Goal: Information Seeking & Learning: Learn about a topic

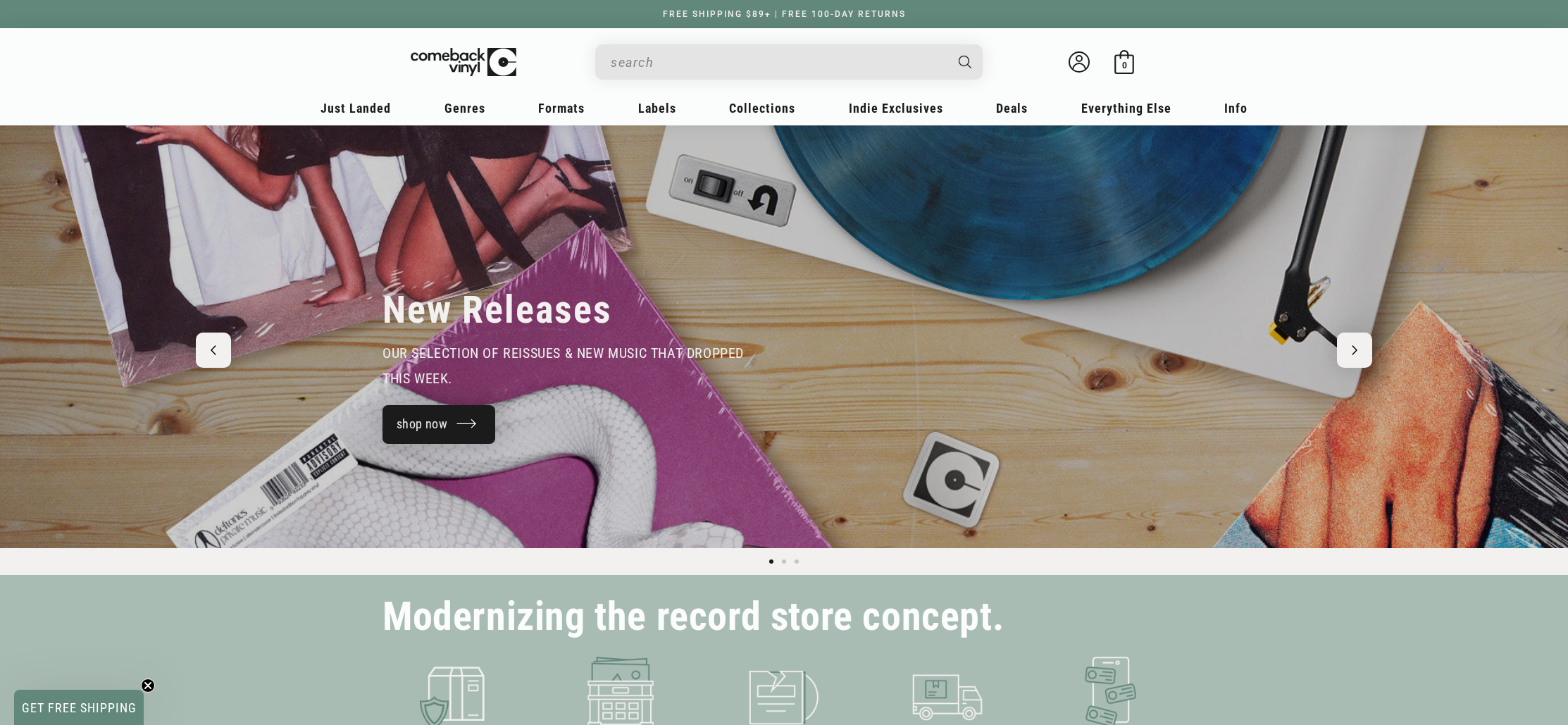
click at [409, 421] on link "shop now" at bounding box center [439, 424] width 113 height 38
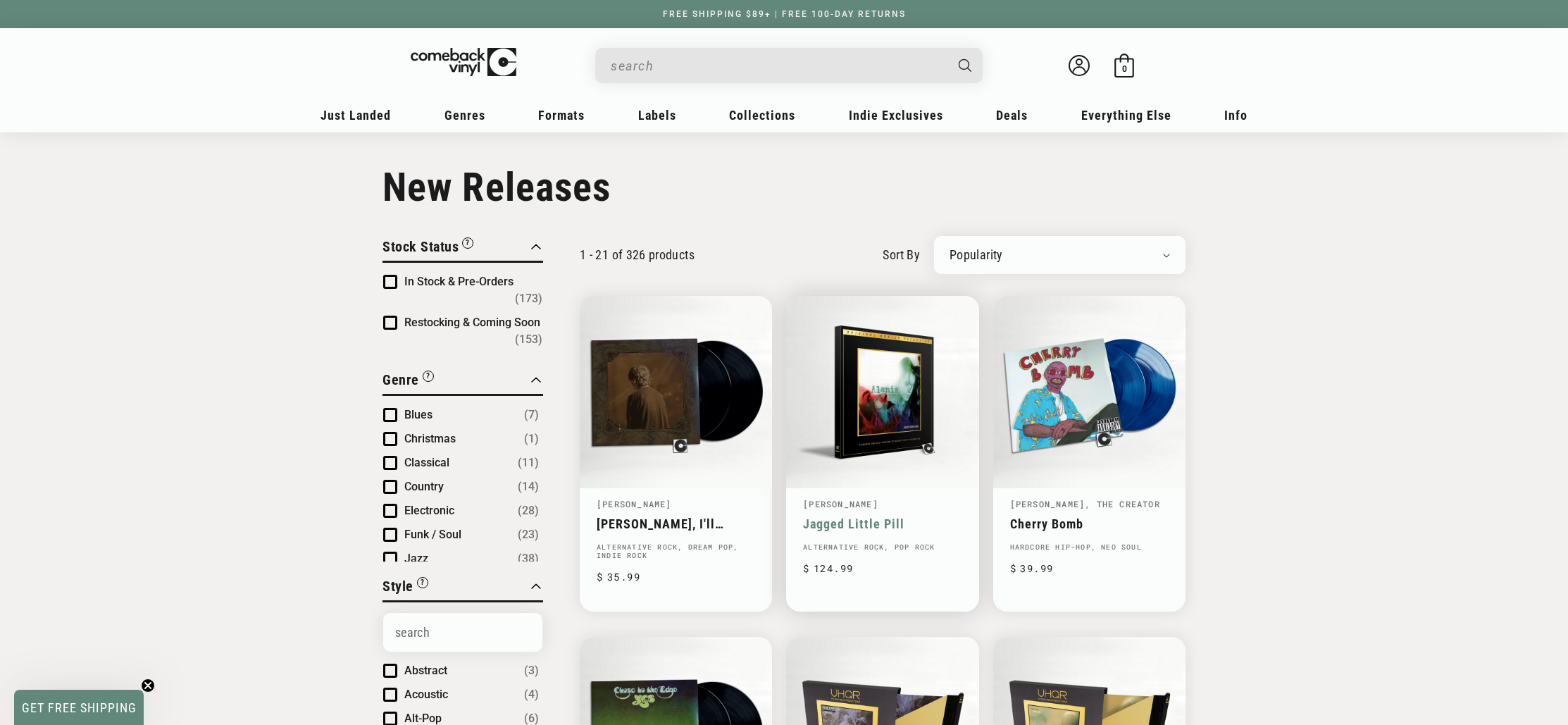
click at [931, 516] on link "Jagged Little Pill" at bounding box center [882, 524] width 158 height 15
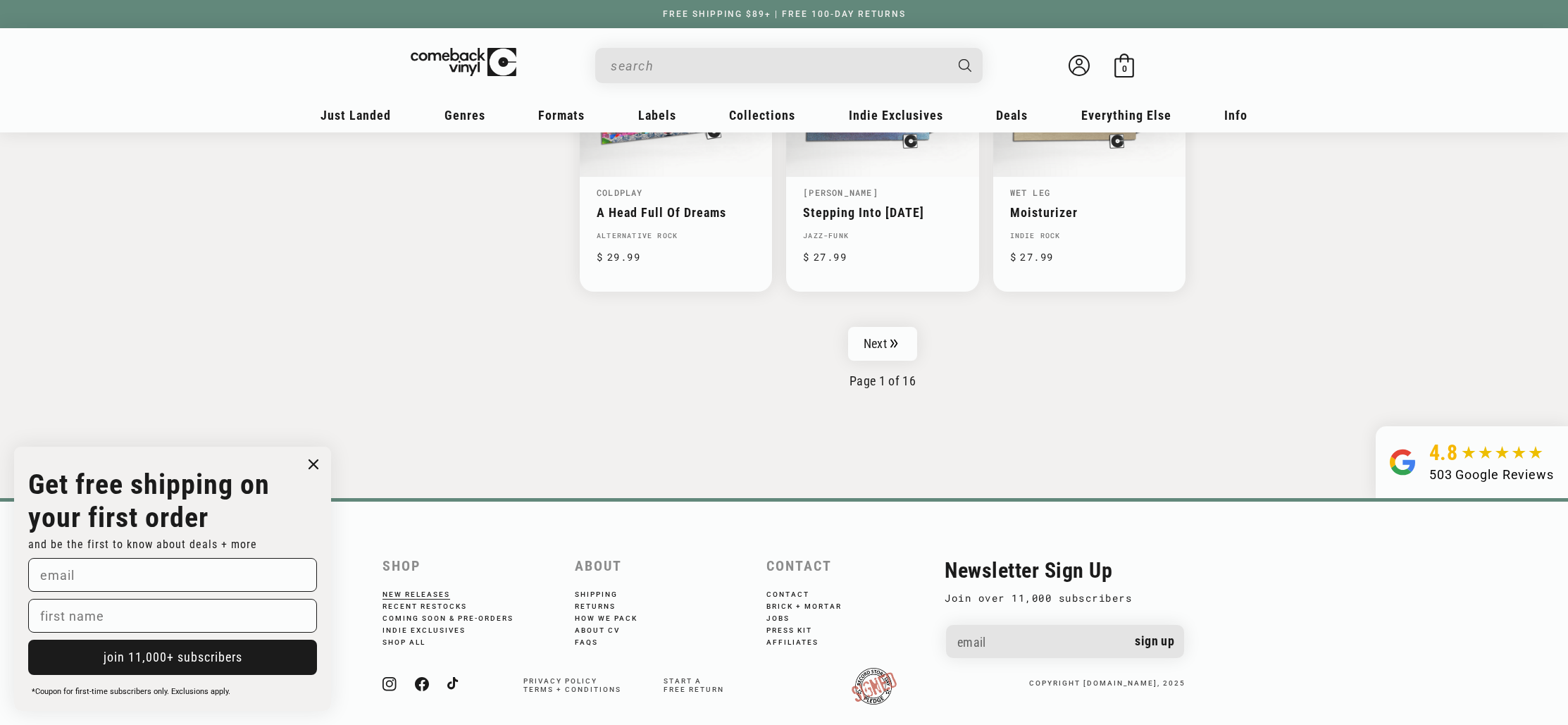
scroll to position [2345, 0]
click at [903, 345] on link "Next" at bounding box center [883, 340] width 69 height 34
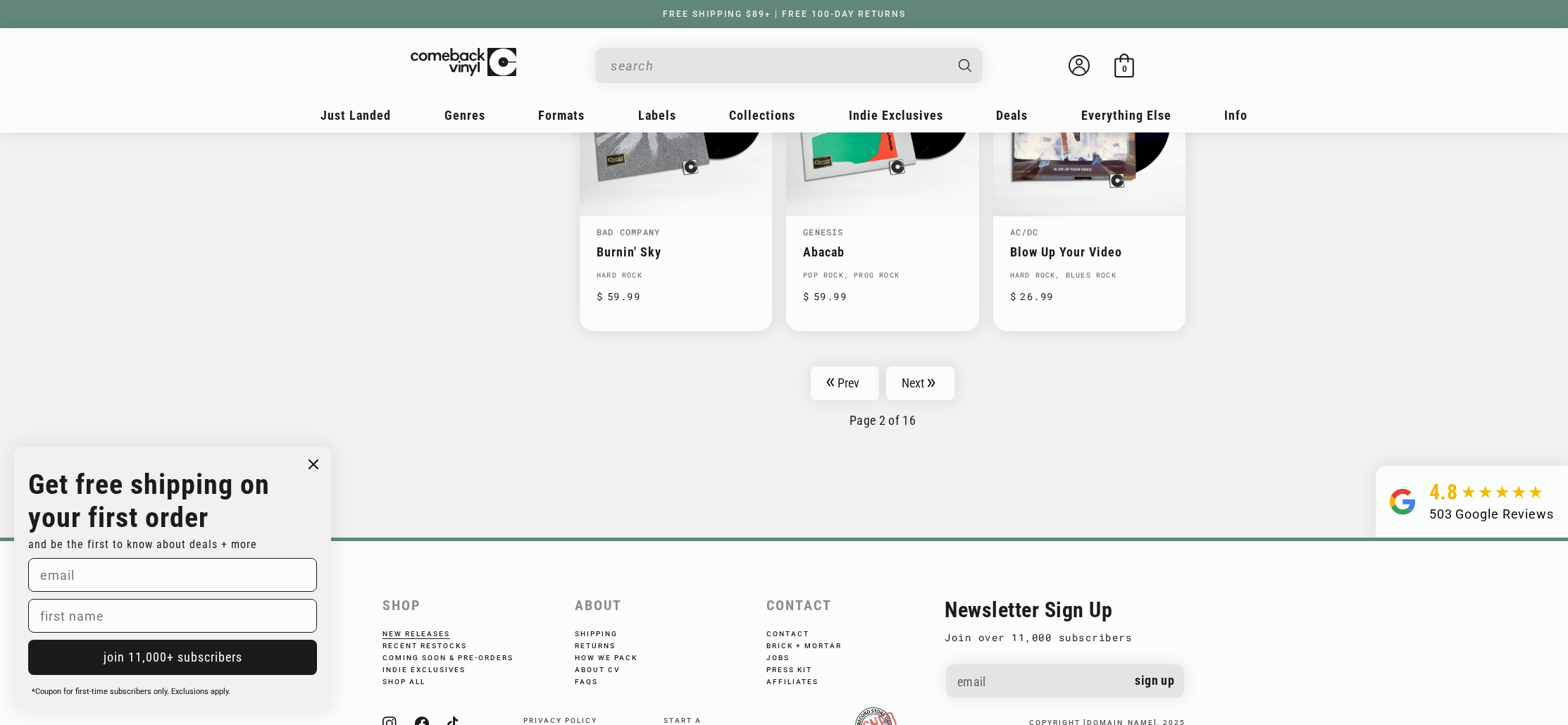
scroll to position [2354, 0]
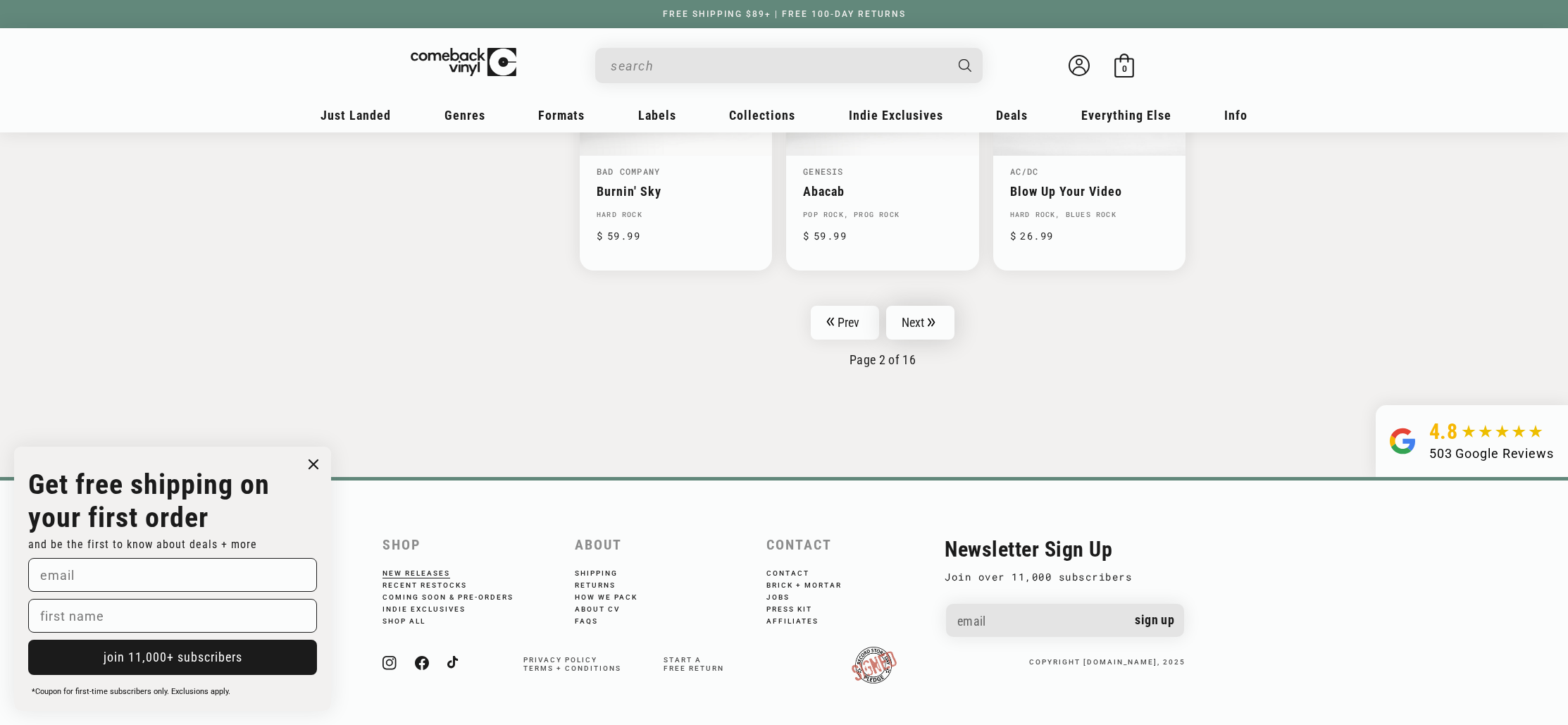
click at [927, 323] on link "Next" at bounding box center [921, 323] width 69 height 34
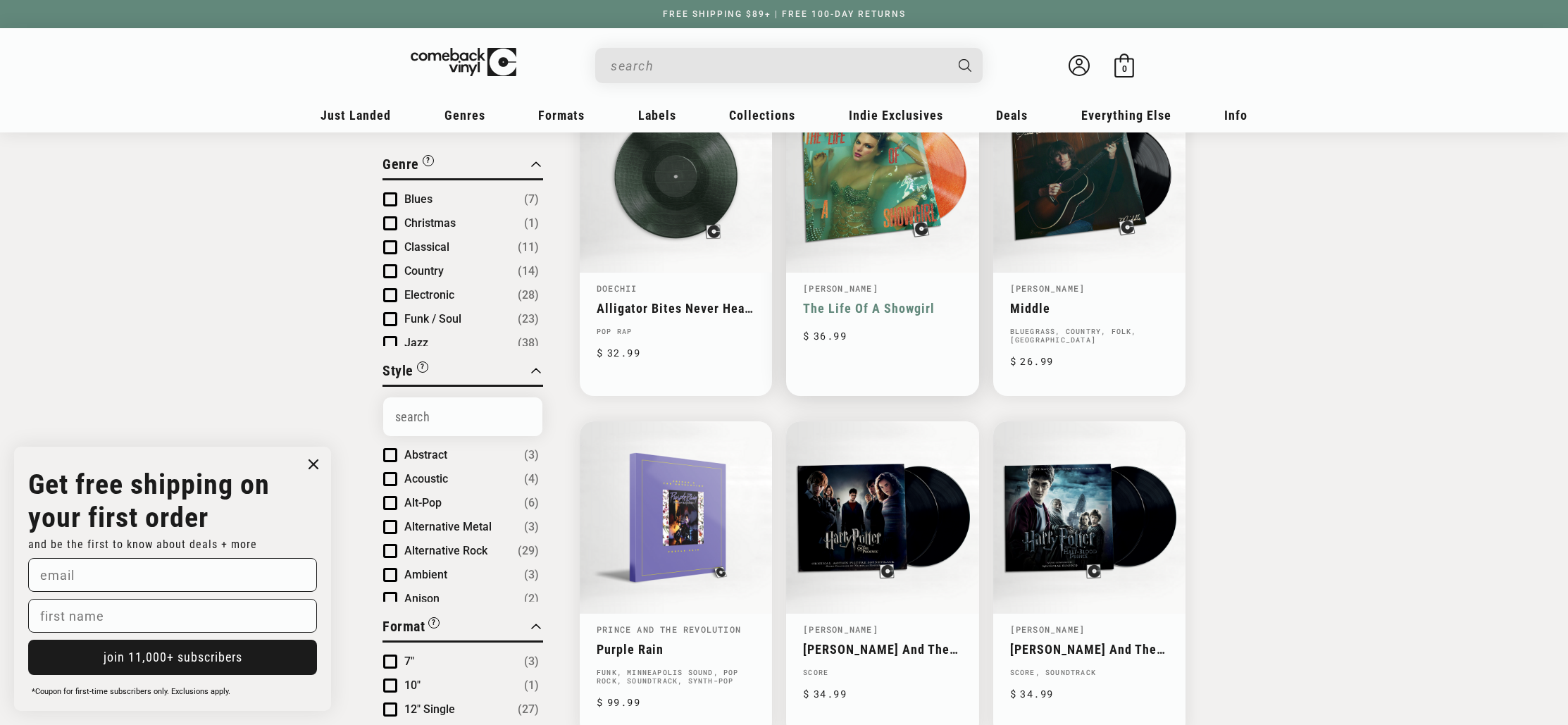
scroll to position [227, 0]
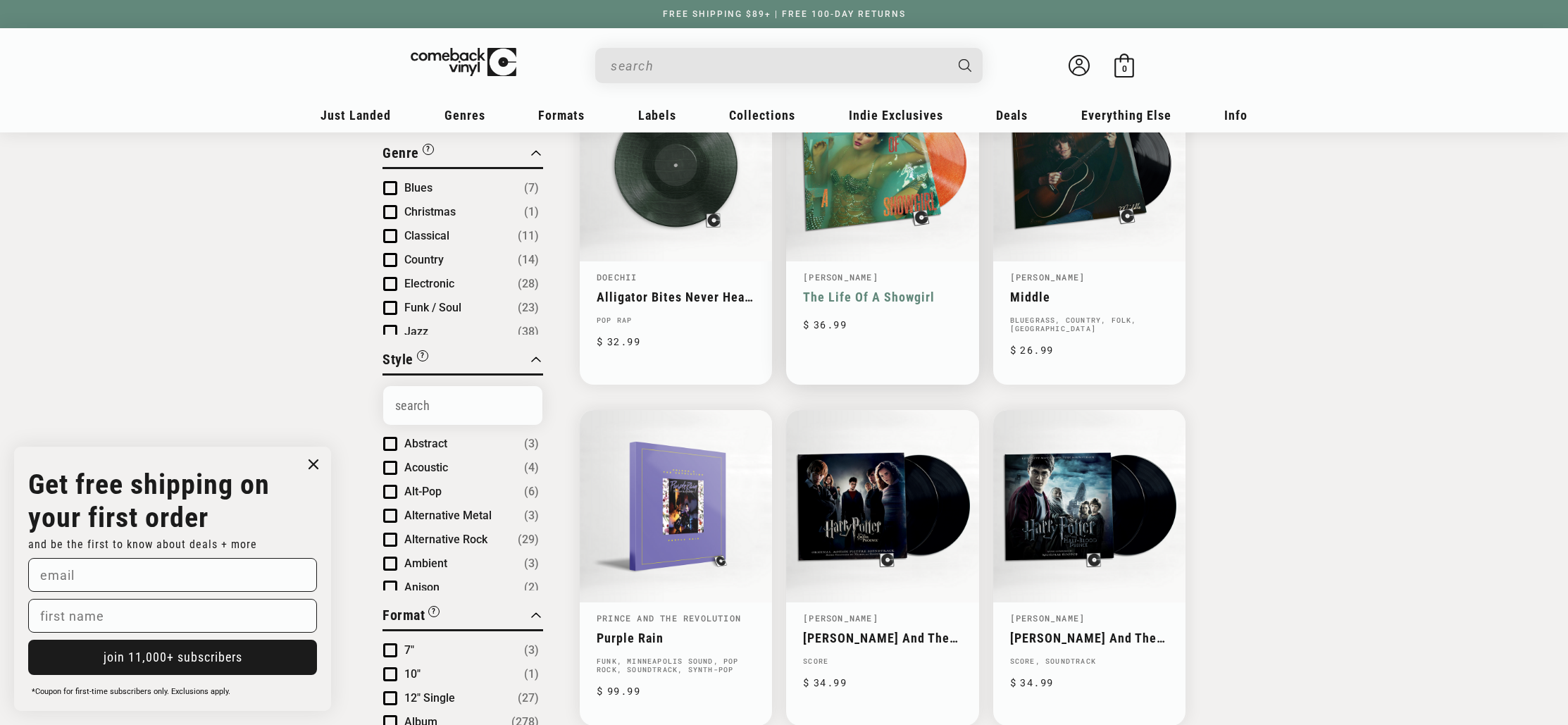
click at [860, 289] on link "The Life Of A Showgirl" at bounding box center [882, 297] width 158 height 15
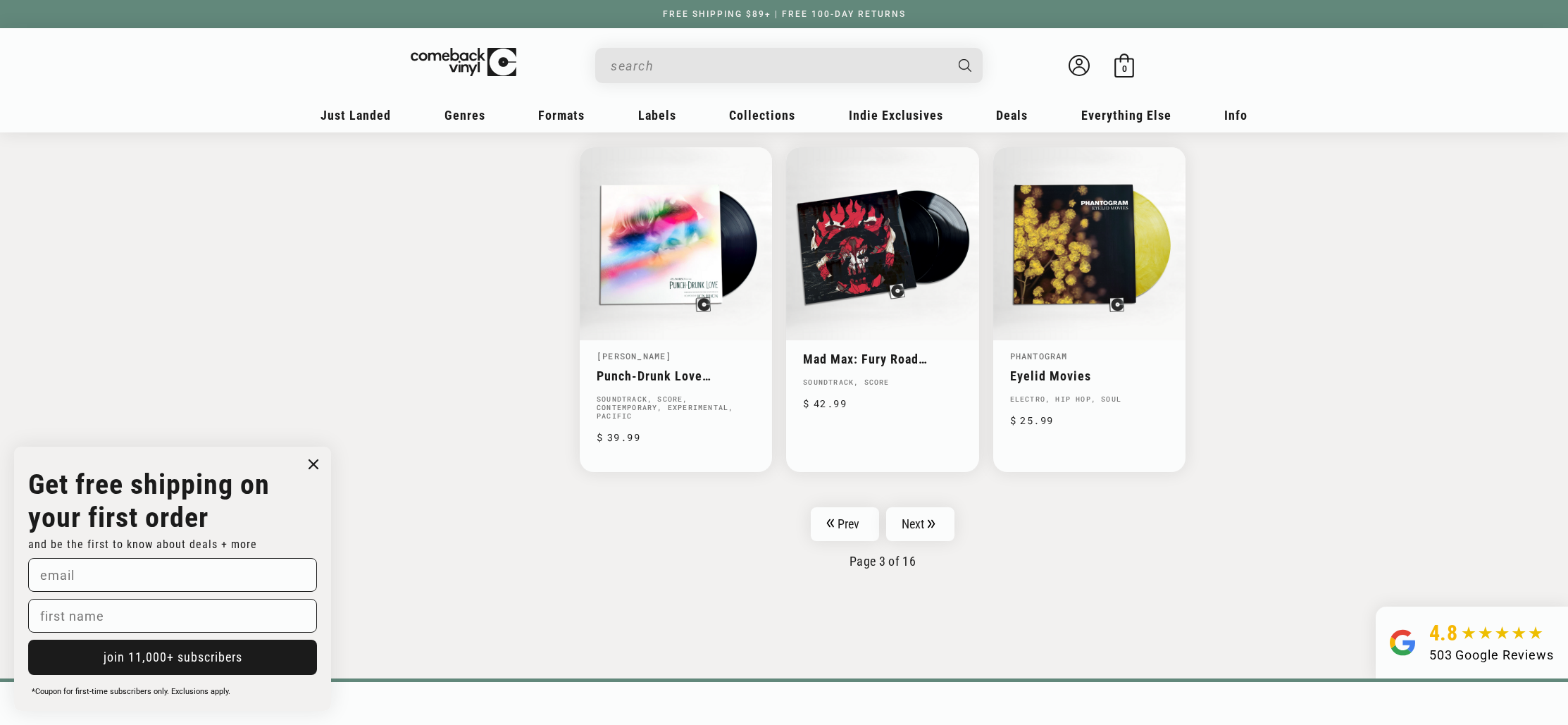
scroll to position [2163, 0]
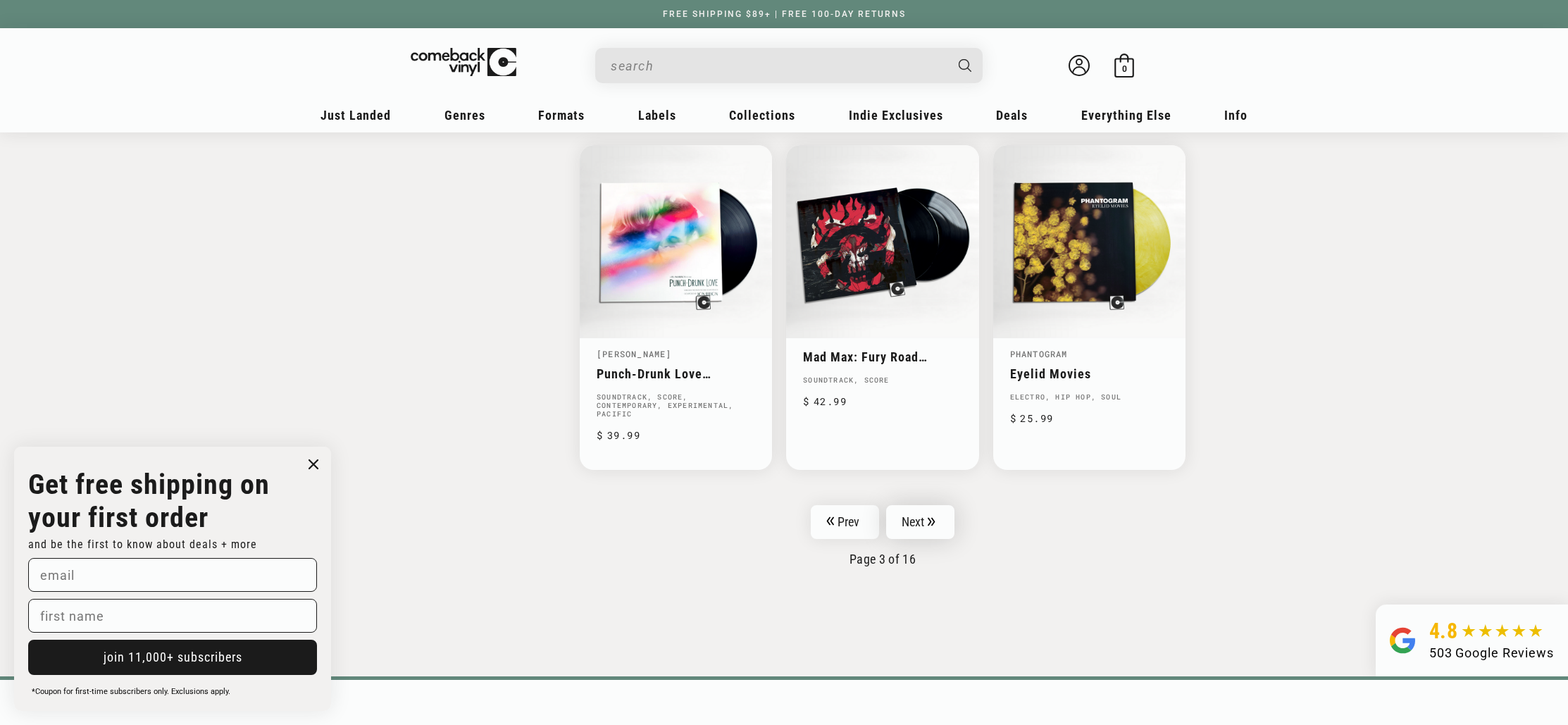
click at [916, 527] on link "Next" at bounding box center [921, 522] width 69 height 34
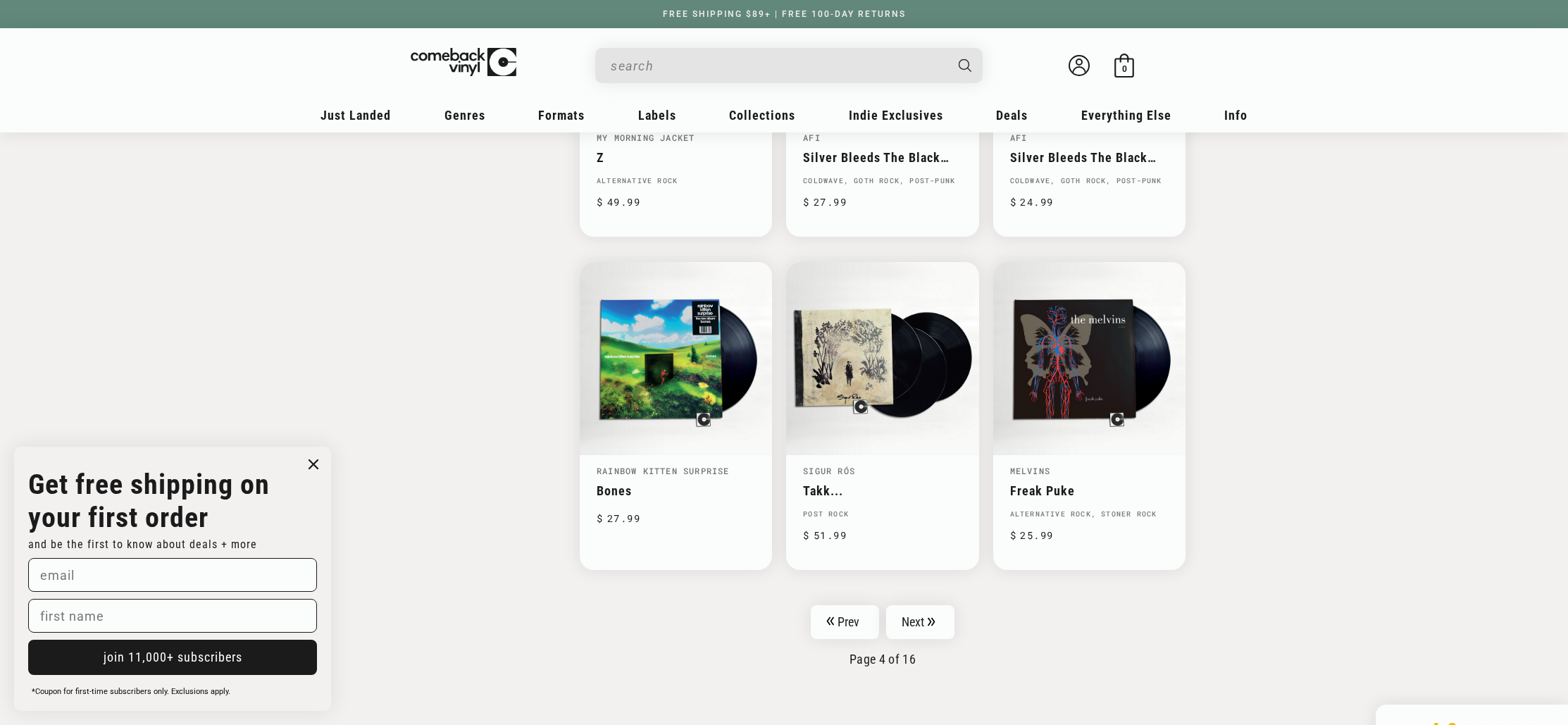
scroll to position [2030, 0]
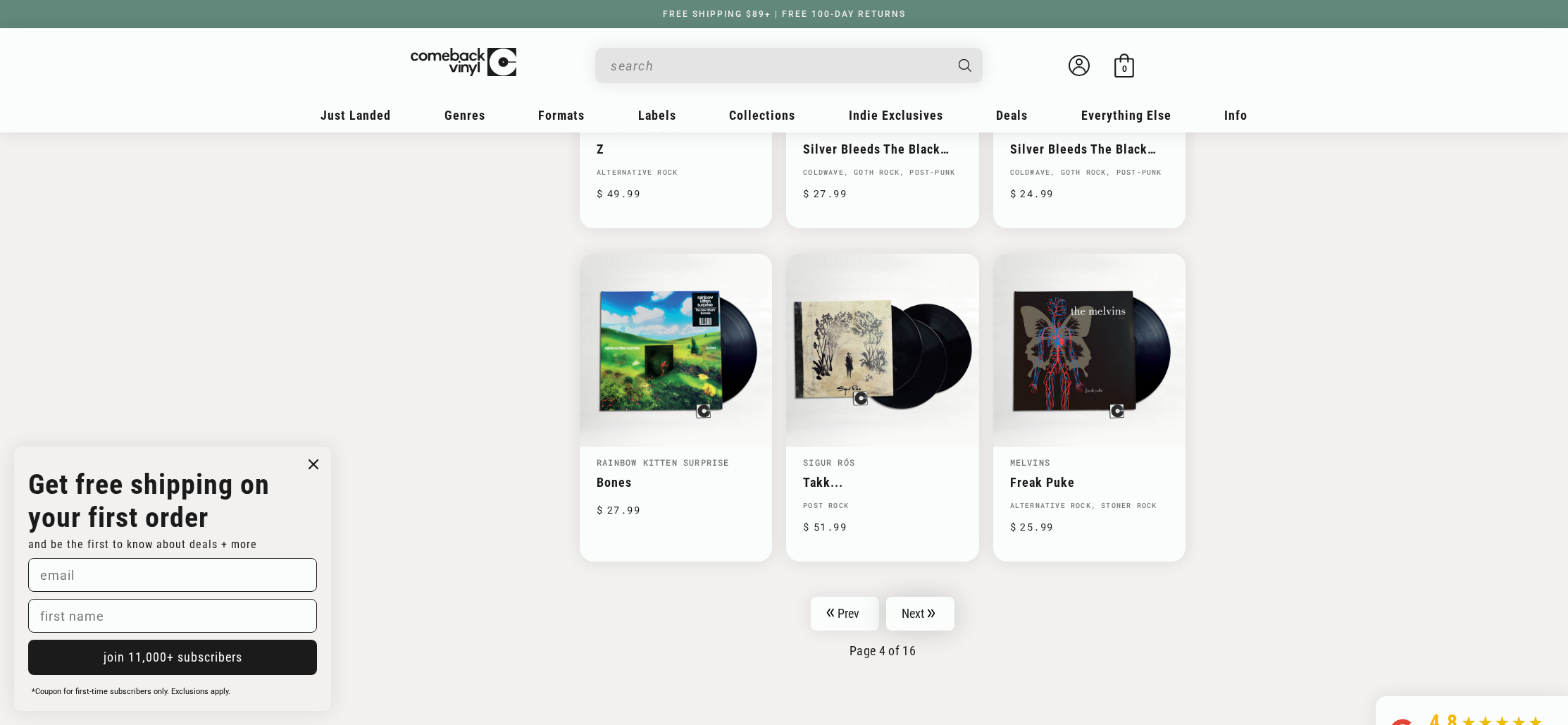
click at [930, 615] on icon "Pagination" at bounding box center [931, 612] width 7 height 8
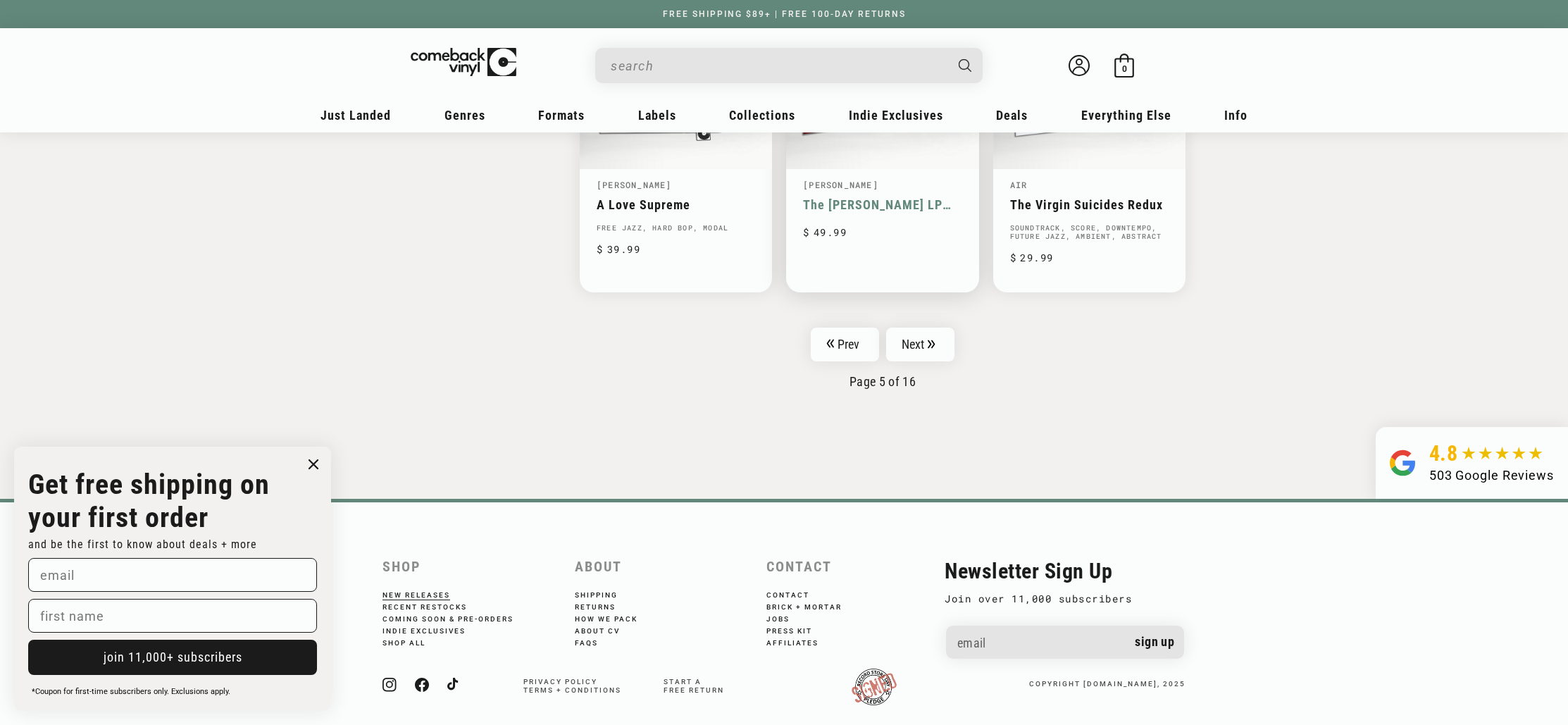
scroll to position [2334, 0]
click at [908, 345] on link "Next" at bounding box center [921, 342] width 69 height 34
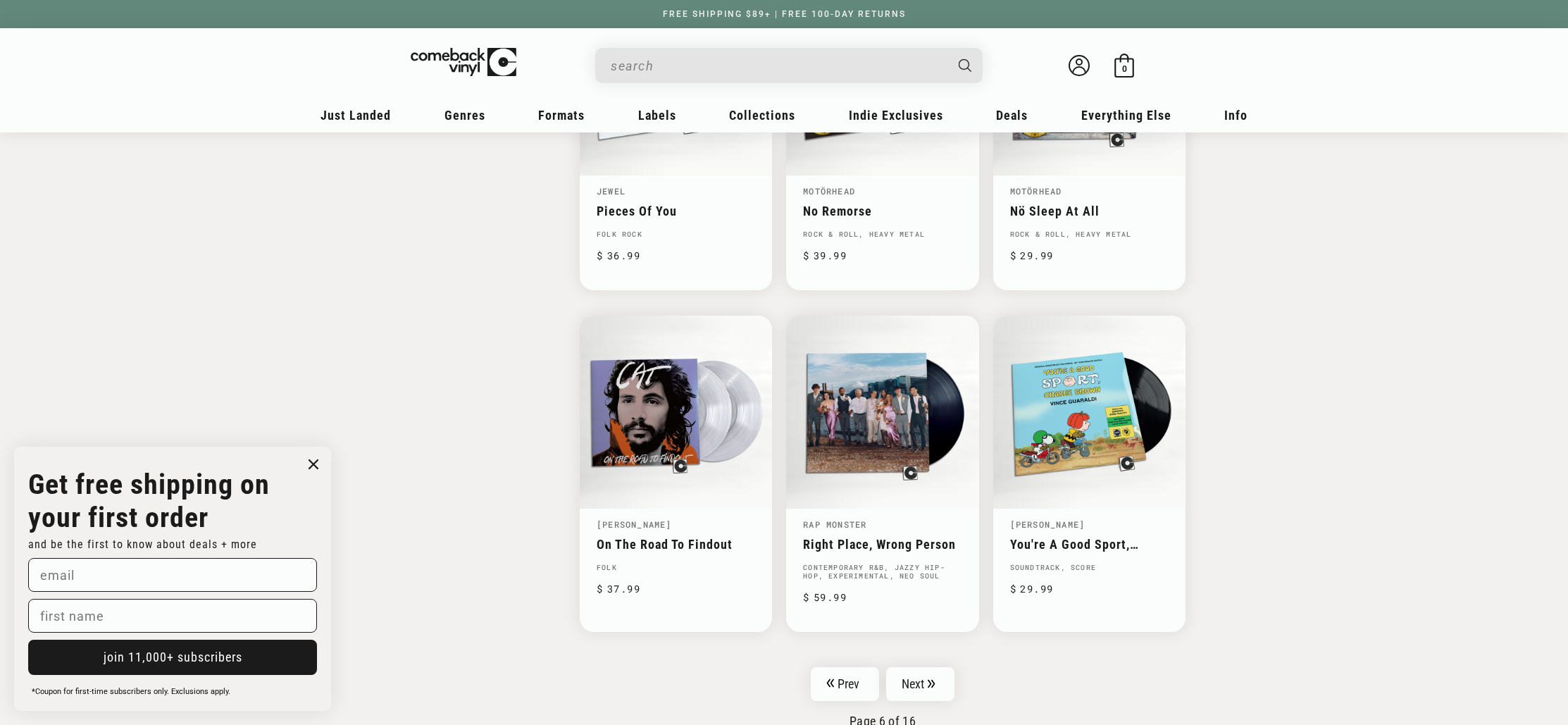
scroll to position [2033, 0]
click at [929, 678] on icon "Pagination" at bounding box center [932, 683] width 8 height 9
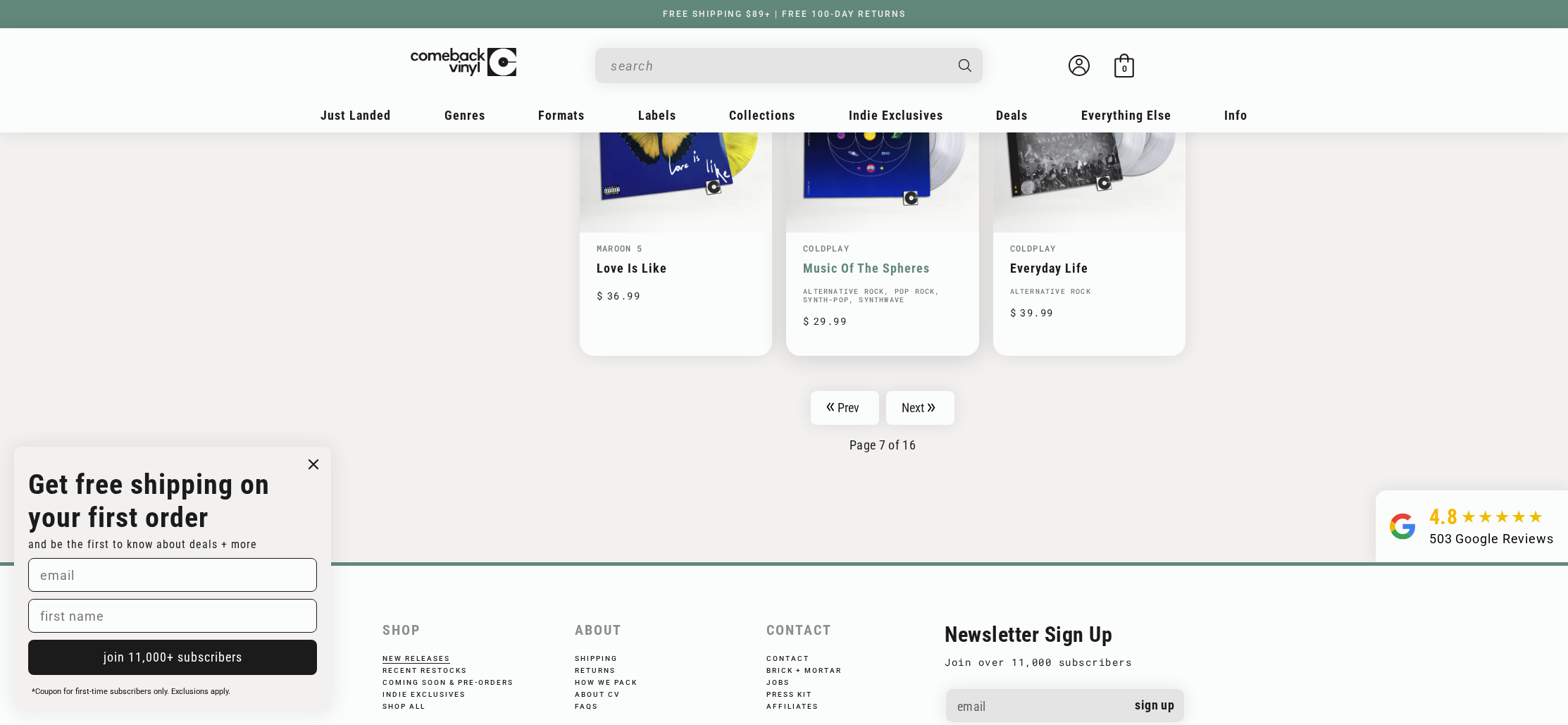
scroll to position [2283, 0]
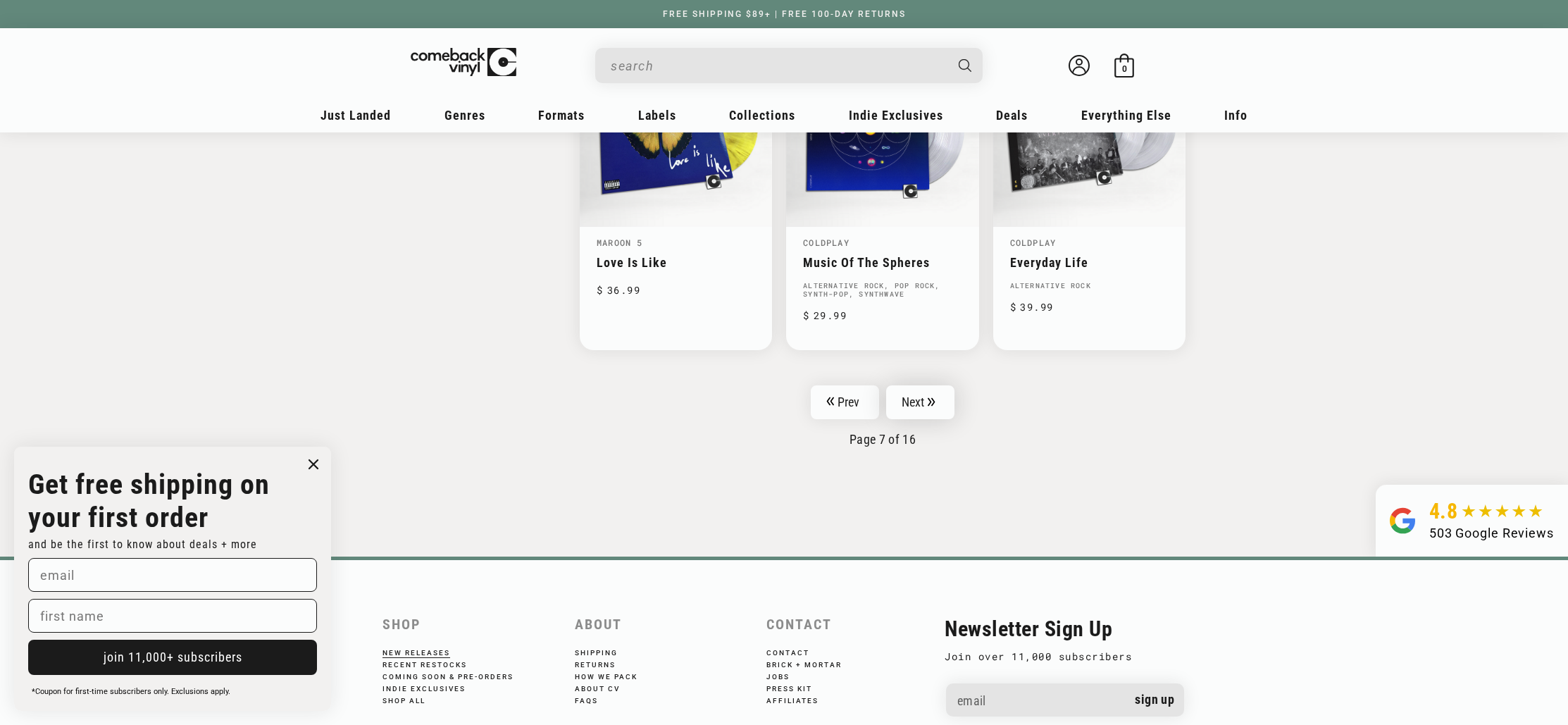
click at [933, 397] on icon "Pagination" at bounding box center [932, 402] width 8 height 9
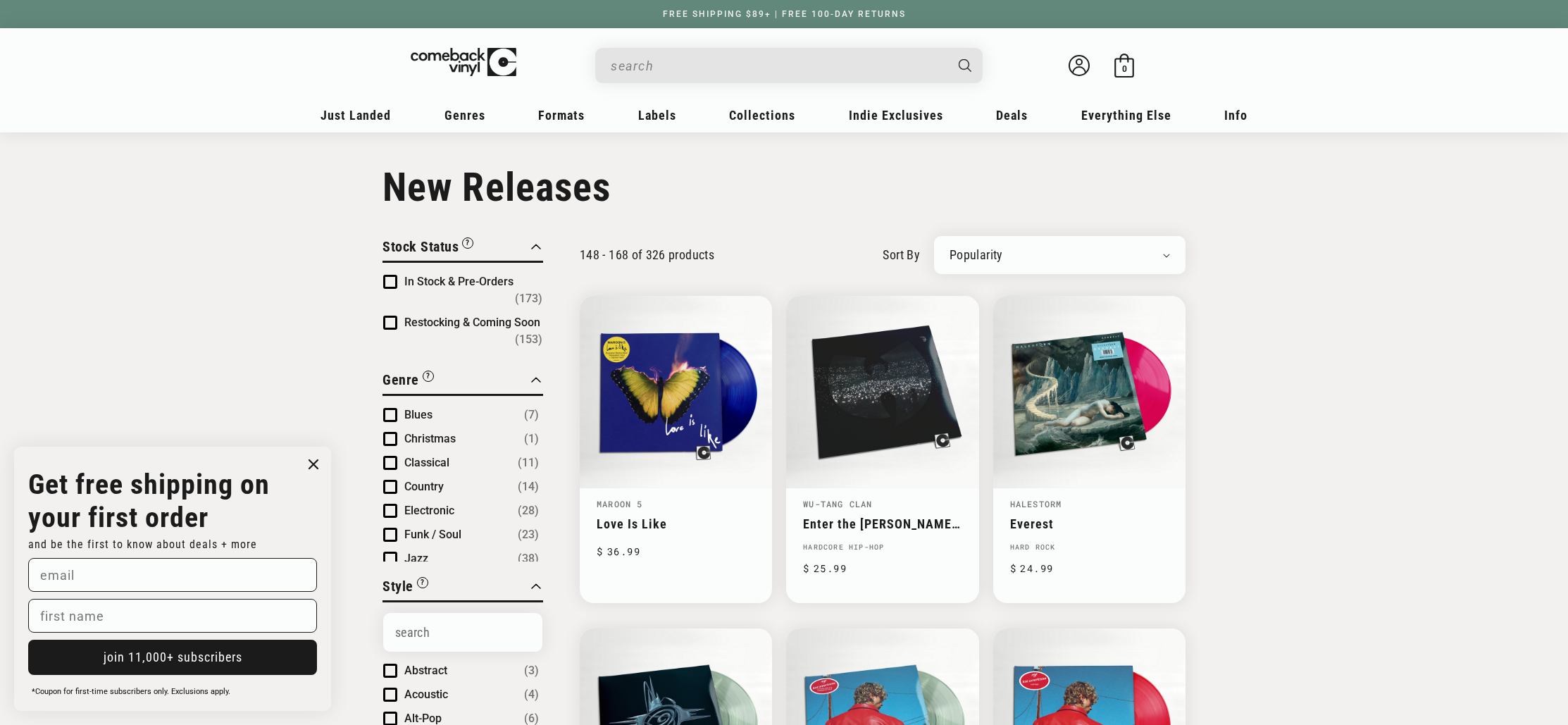
click at [700, 77] on input "When autocomplete results are available use up and down arrows to review and en…" at bounding box center [777, 66] width 334 height 29
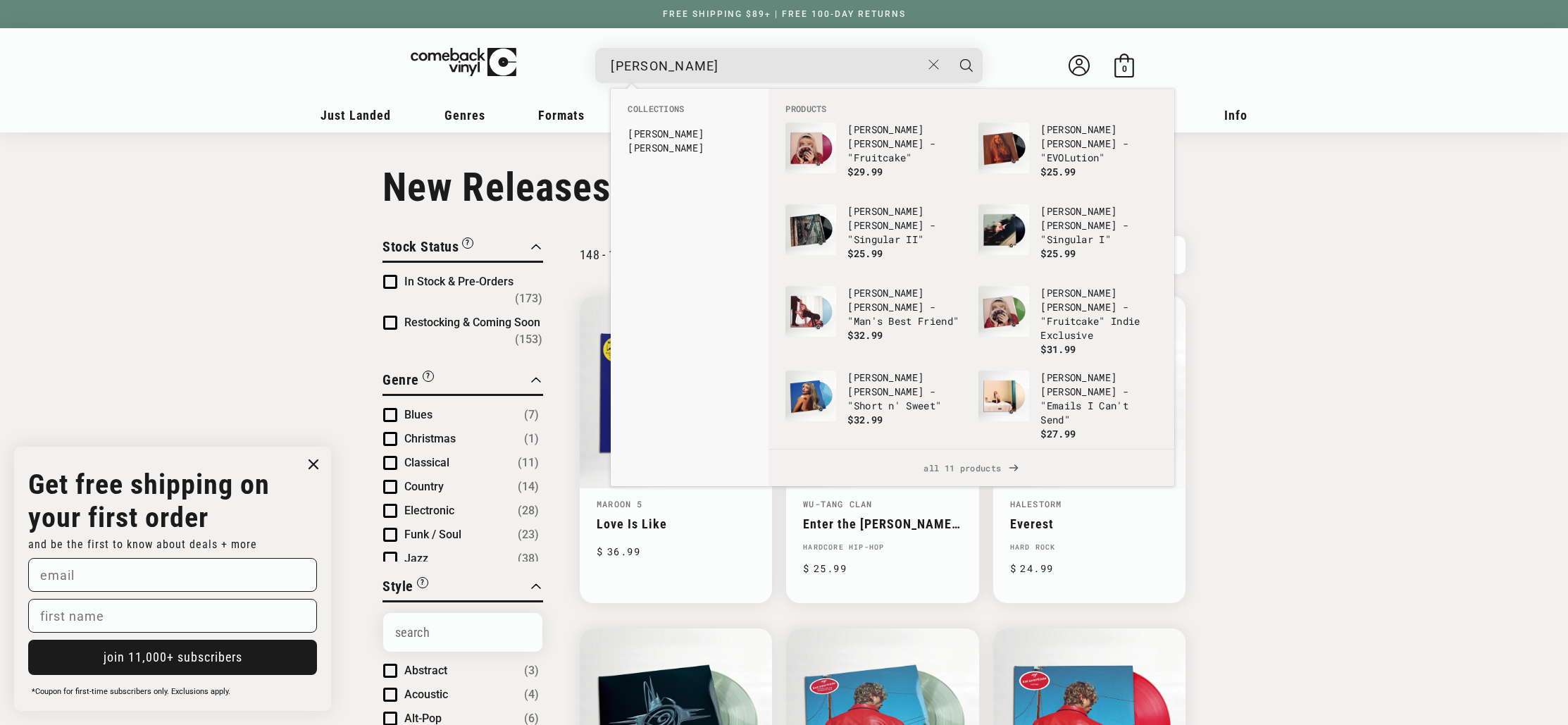
type input "[PERSON_NAME]"
click at [966, 65] on button "Search" at bounding box center [966, 66] width 35 height 35
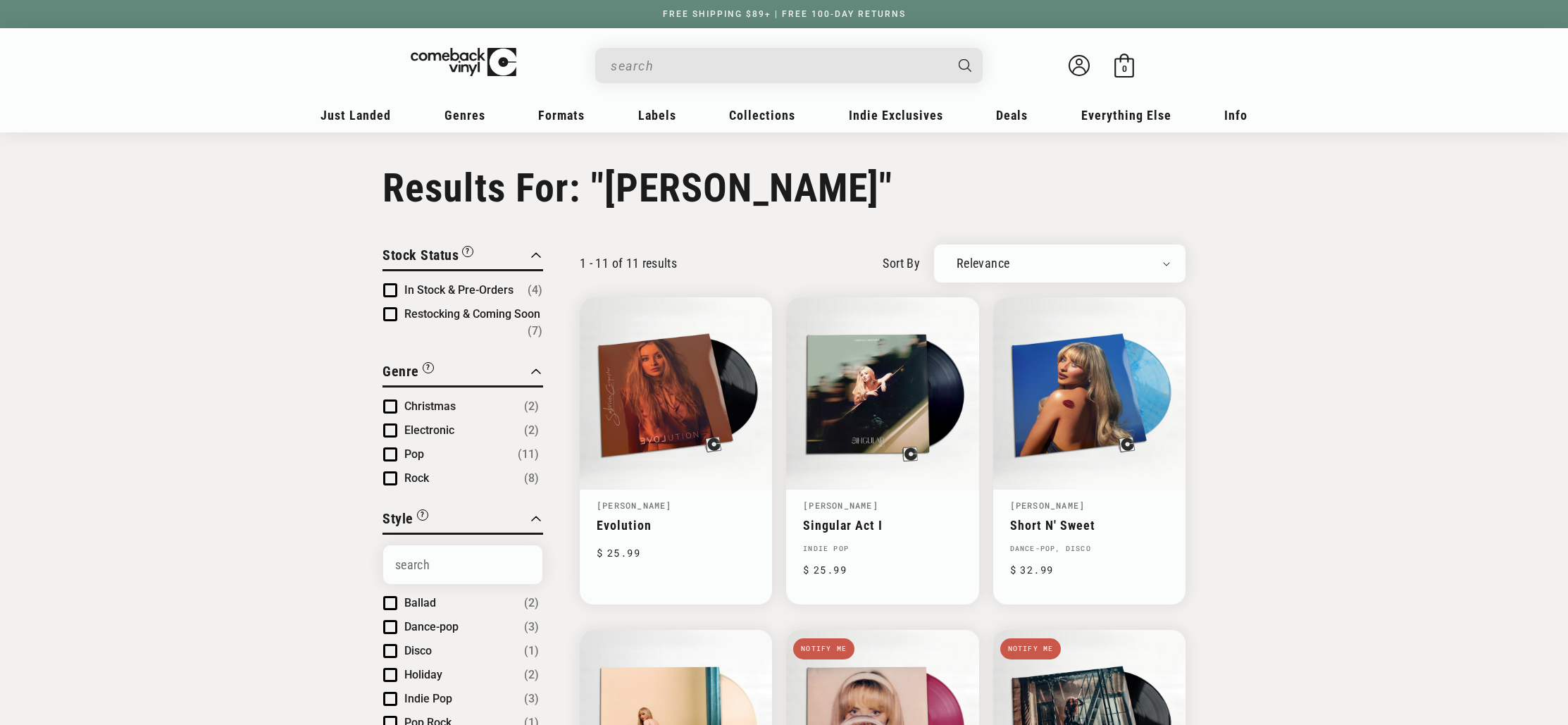
type input "sabrina"
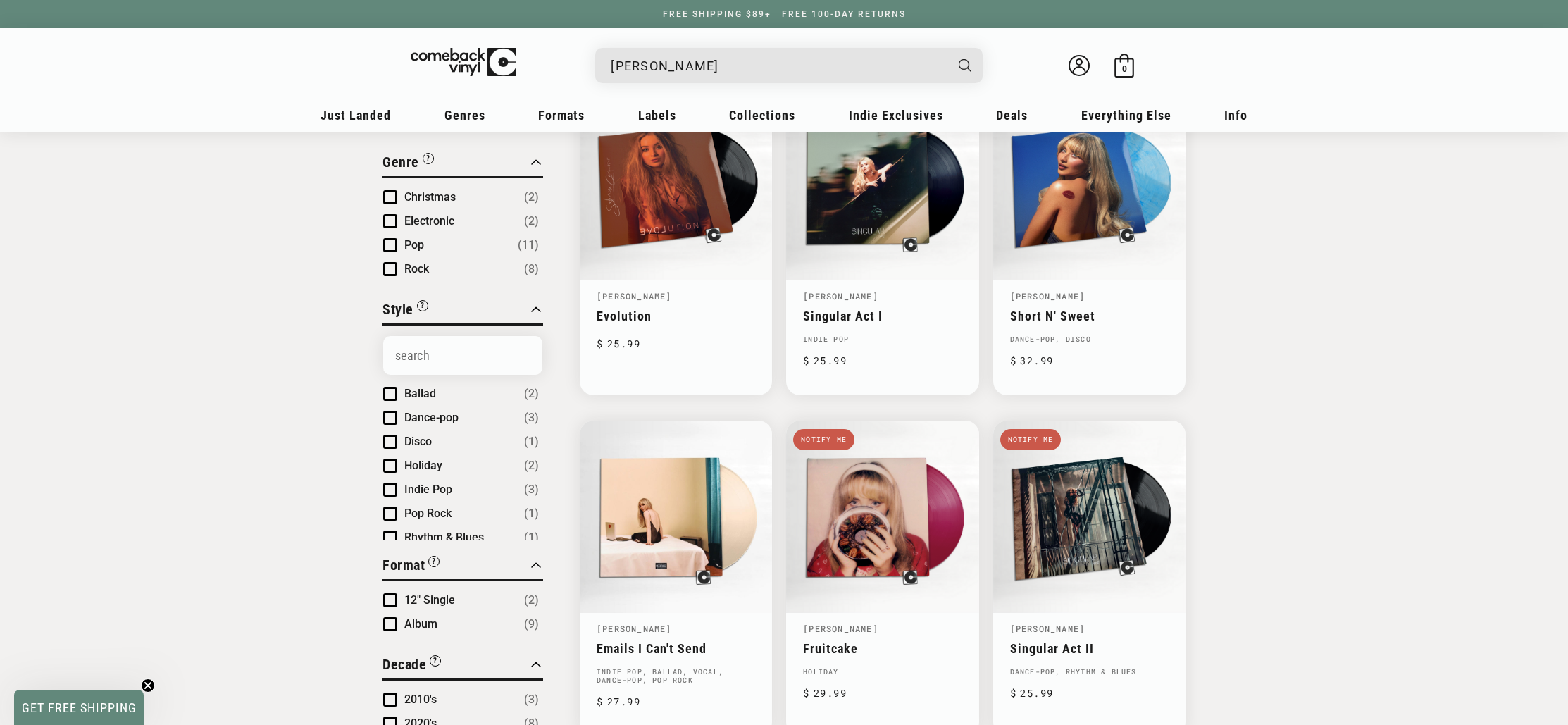
scroll to position [213, 0]
